Goal: Task Accomplishment & Management: Manage account settings

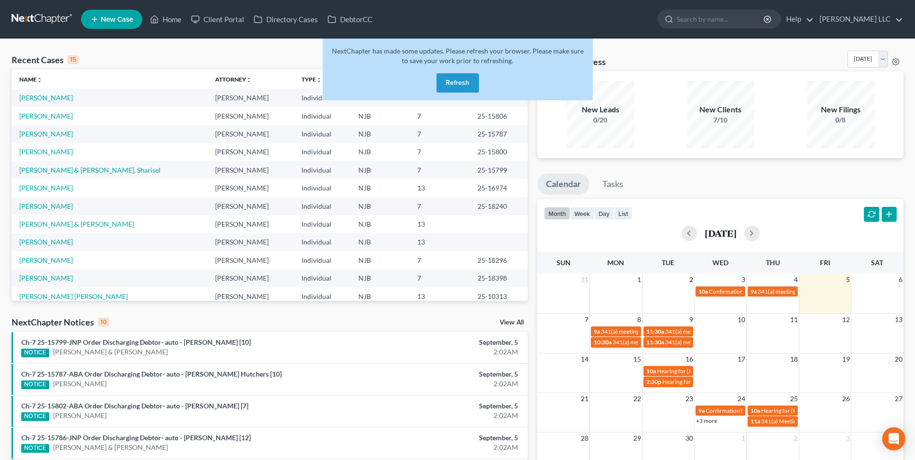
click at [462, 80] on button "Refresh" at bounding box center [457, 82] width 42 height 19
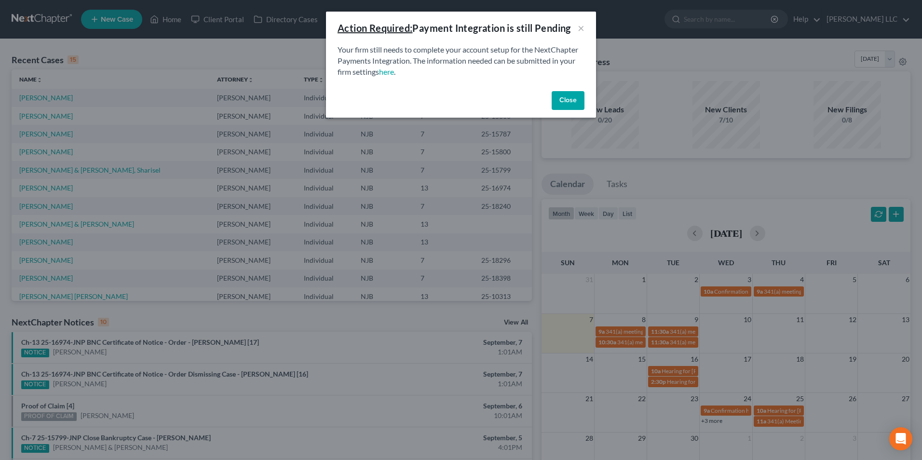
click at [564, 103] on button "Close" at bounding box center [568, 100] width 33 height 19
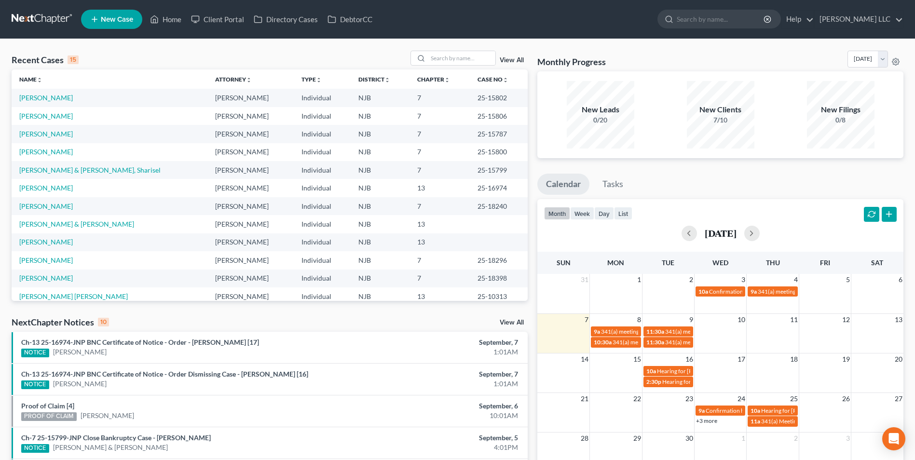
click at [508, 60] on link "View All" at bounding box center [512, 60] width 24 height 7
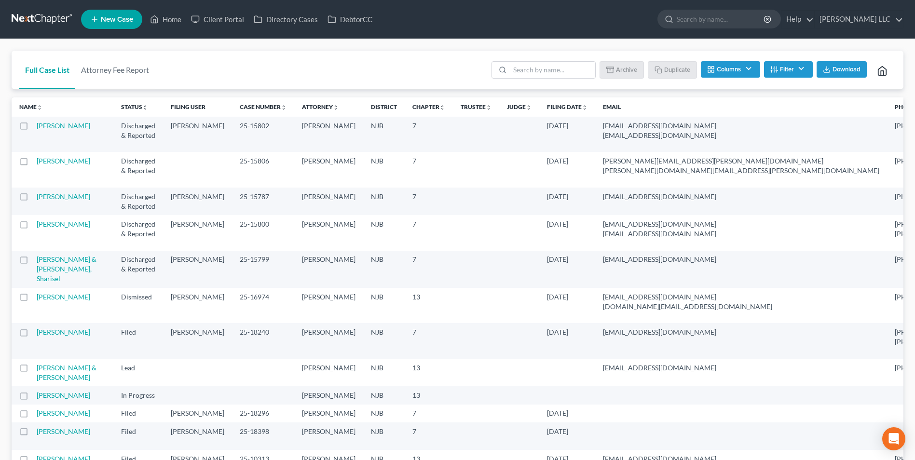
click at [834, 68] on span "Download" at bounding box center [846, 70] width 28 height 8
click at [544, 21] on ul "New Case Home Client Portal Directory Cases DebtorCC - No Result - See all resu…" at bounding box center [492, 19] width 822 height 25
